Goal: Navigation & Orientation: Go to known website

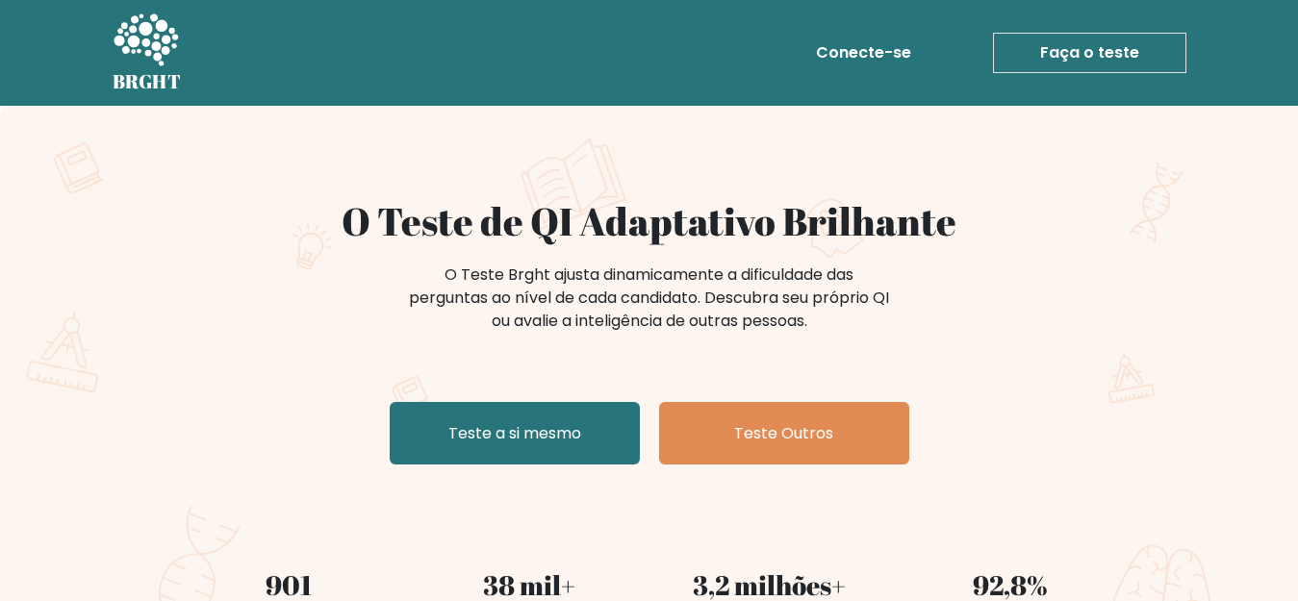
click at [161, 24] on icon at bounding box center [146, 39] width 64 height 52
click at [867, 56] on font "Conecte-se" at bounding box center [863, 52] width 95 height 22
